Goal: Navigation & Orientation: Find specific page/section

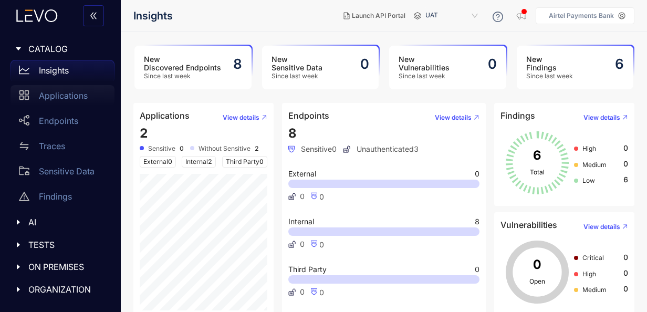
click at [77, 99] on p "Applications" at bounding box center [63, 95] width 49 height 9
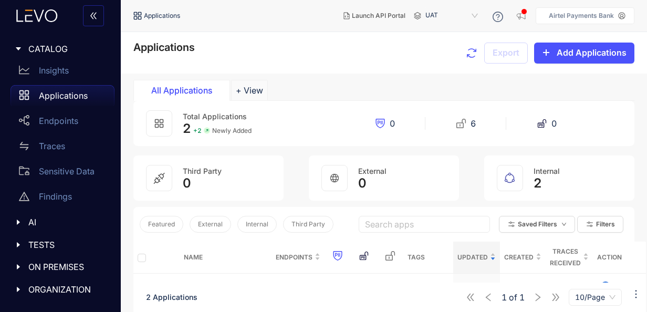
click at [219, 123] on div "2 + 2 Newly Added" at bounding box center [217, 128] width 69 height 15
click at [256, 93] on button "+ View" at bounding box center [249, 90] width 37 height 21
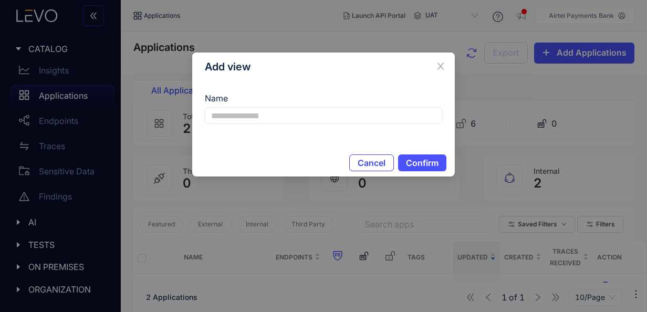
click at [369, 157] on button "Cancel" at bounding box center [371, 162] width 45 height 17
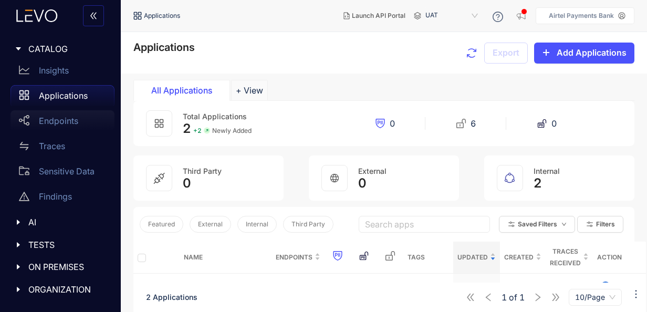
click at [61, 117] on p "Endpoints" at bounding box center [58, 120] width 39 height 9
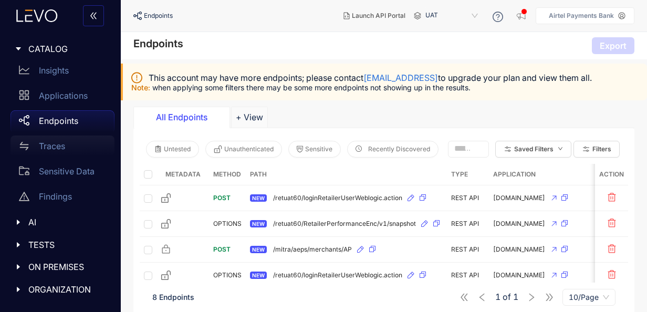
click at [54, 147] on p "Traces" at bounding box center [52, 145] width 26 height 9
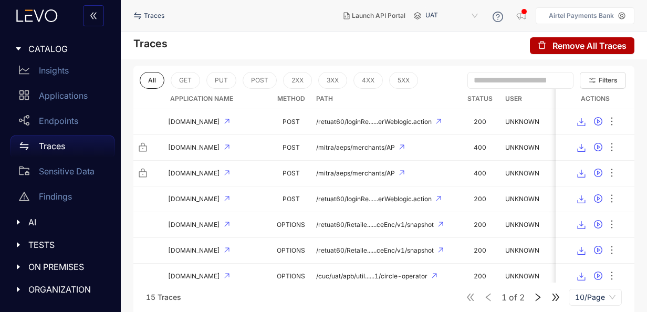
click at [540, 299] on icon "right" at bounding box center [537, 297] width 9 height 9
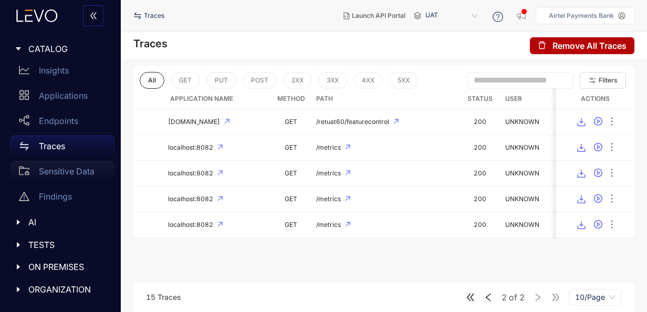
click at [64, 174] on p "Sensitive Data" at bounding box center [67, 171] width 56 height 9
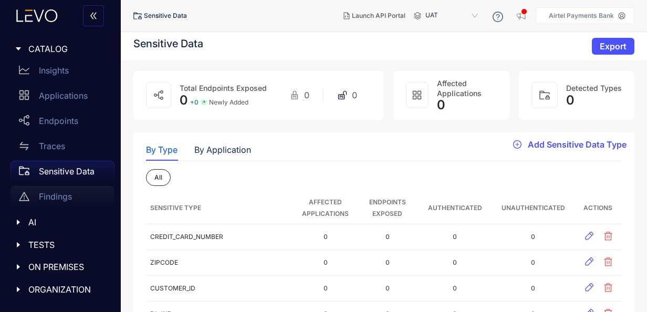
click at [59, 195] on p "Findings" at bounding box center [55, 196] width 33 height 9
